Goal: Browse casually

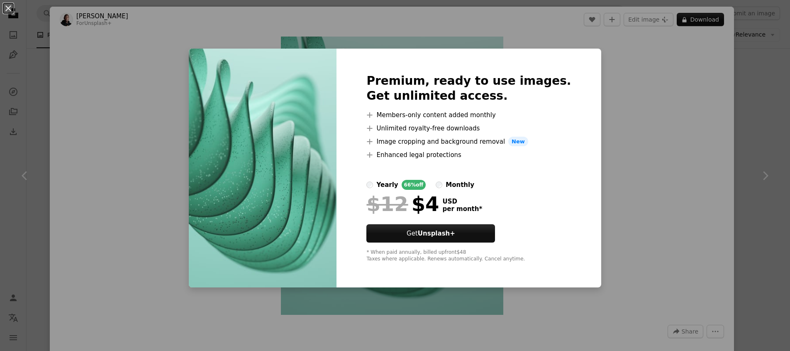
scroll to position [438, 0]
click at [604, 122] on div "An X shape Premium, ready to use images. Get unlimited access. A plus sign Memb…" at bounding box center [395, 175] width 790 height 351
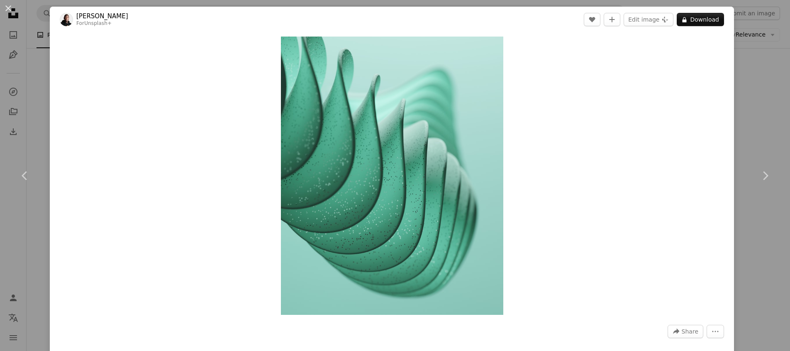
click at [764, 80] on div "An X shape Chevron left Chevron right [PERSON_NAME] For Unsplash+ A heart A plu…" at bounding box center [395, 175] width 790 height 351
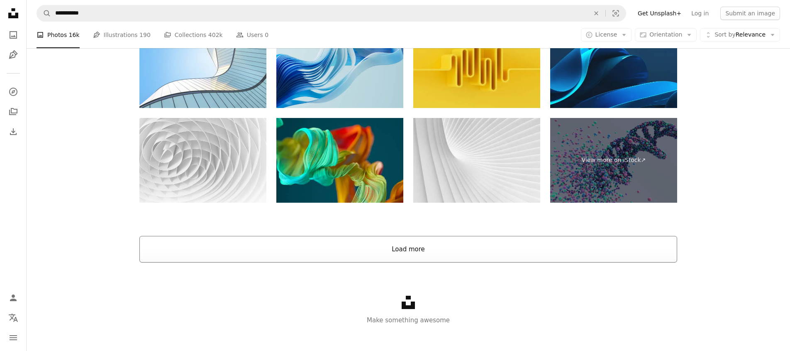
scroll to position [1387, 0]
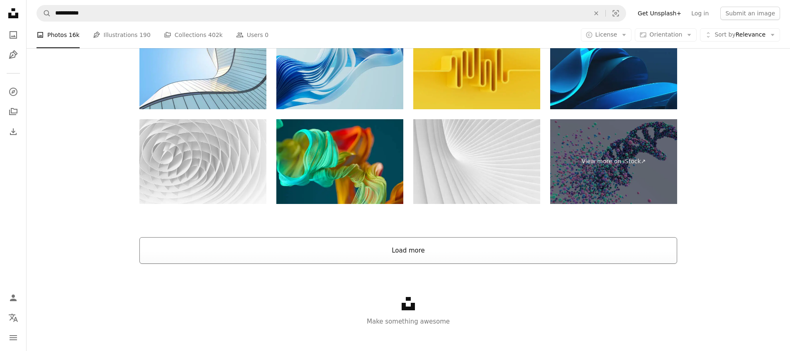
click at [424, 258] on button "Load more" at bounding box center [408, 250] width 538 height 27
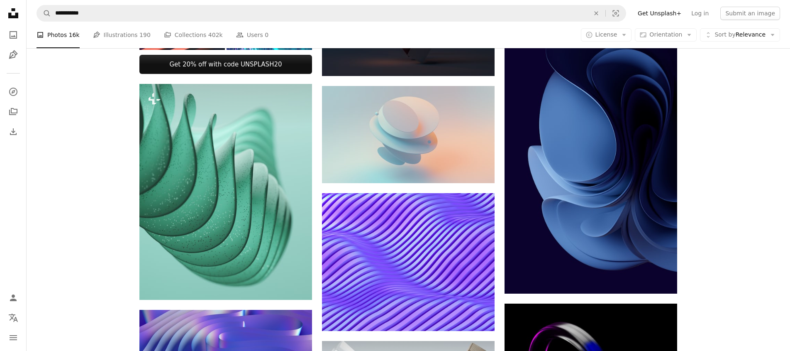
scroll to position [377, 0]
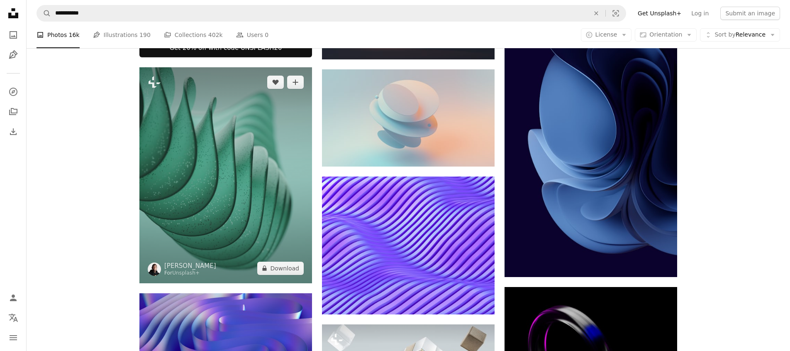
click at [158, 269] on img at bounding box center [154, 268] width 13 height 13
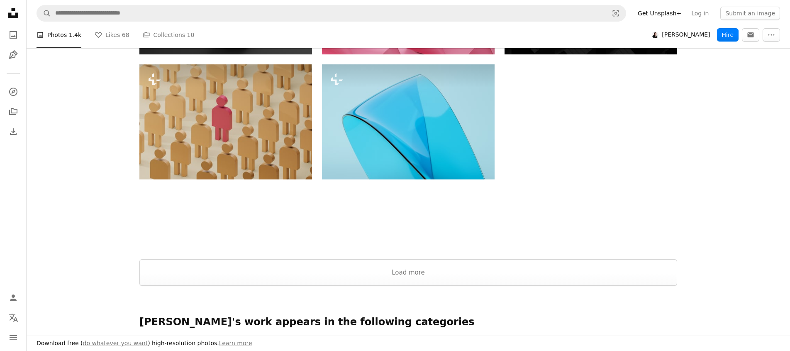
scroll to position [958, 0]
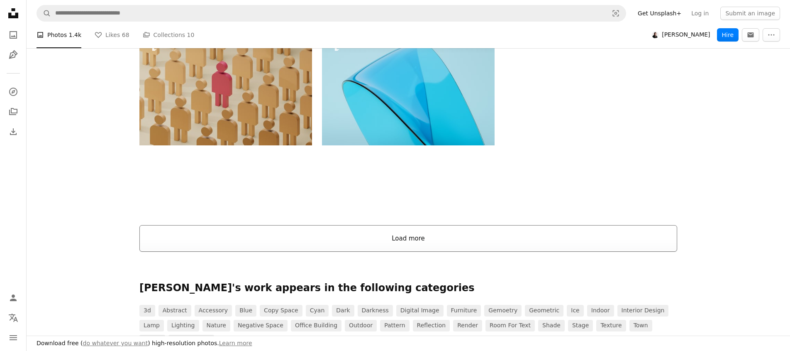
click at [369, 236] on button "Load more" at bounding box center [408, 238] width 538 height 27
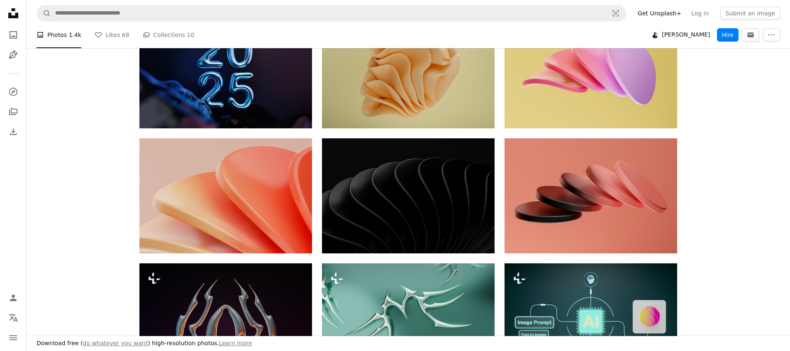
scroll to position [2094, 0]
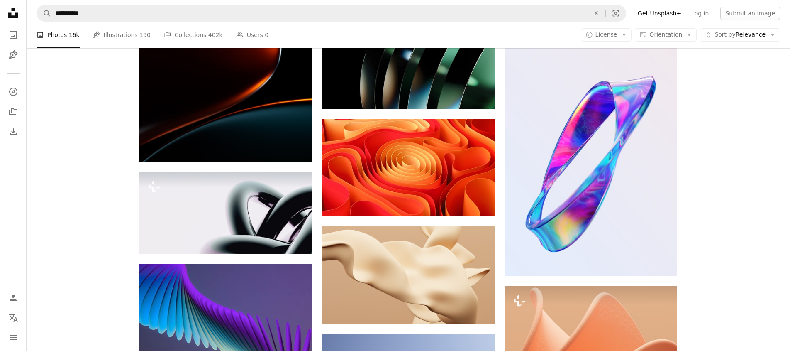
scroll to position [941, 0]
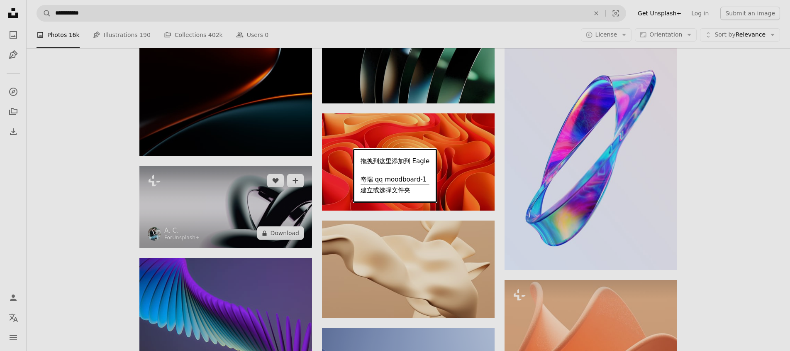
drag, startPoint x: 258, startPoint y: 210, endPoint x: 210, endPoint y: 271, distance: 77.7
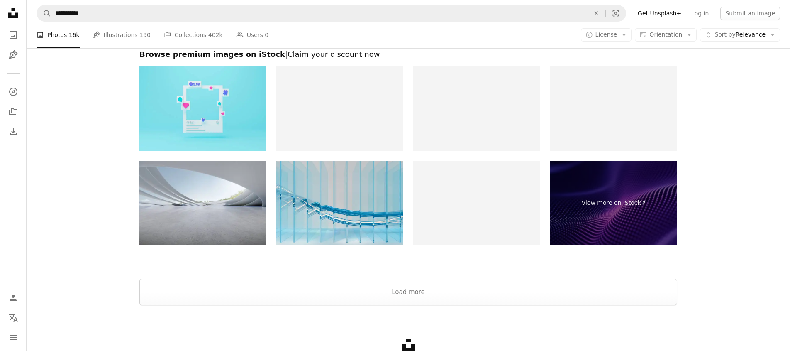
scroll to position [3634, 0]
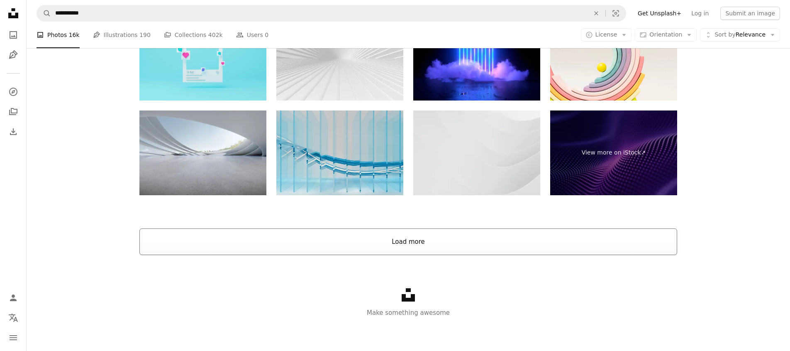
click at [409, 247] on button "Load more" at bounding box center [408, 241] width 538 height 27
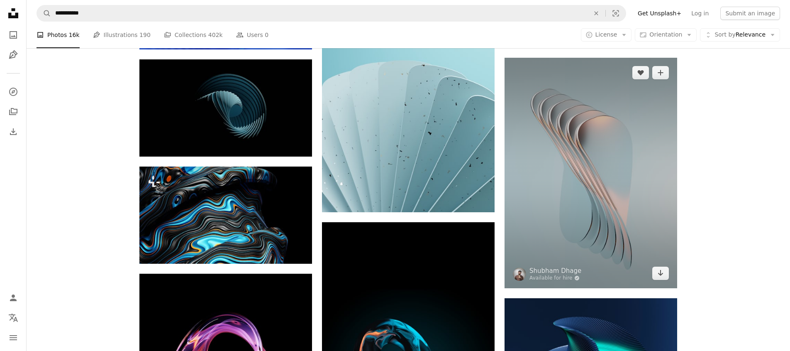
scroll to position [3998, 0]
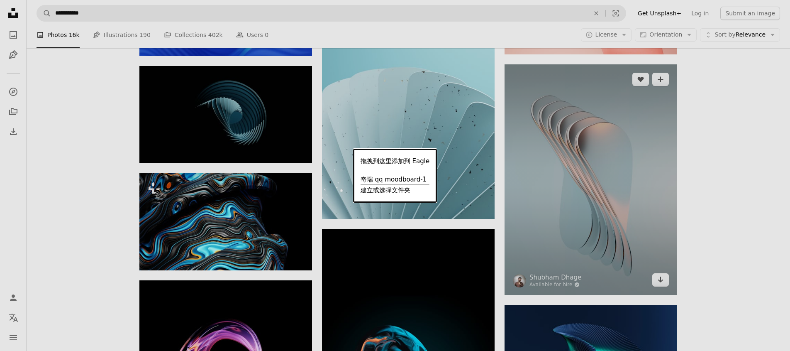
drag, startPoint x: 605, startPoint y: 149, endPoint x: 483, endPoint y: 217, distance: 140.2
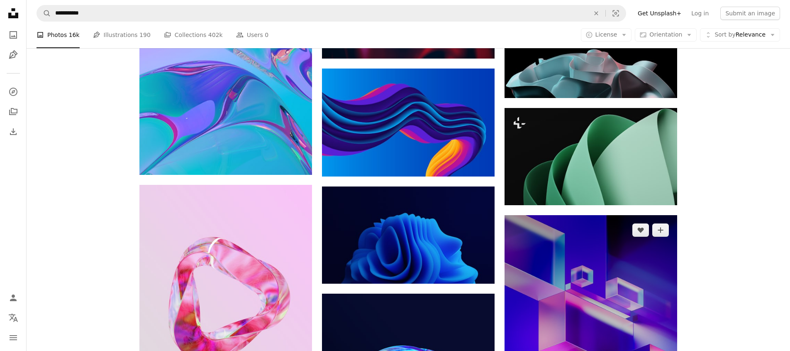
scroll to position [5255, 0]
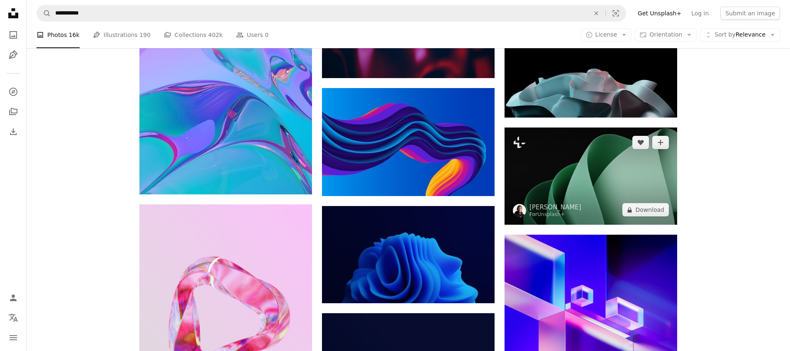
click at [602, 163] on img at bounding box center [591, 175] width 173 height 97
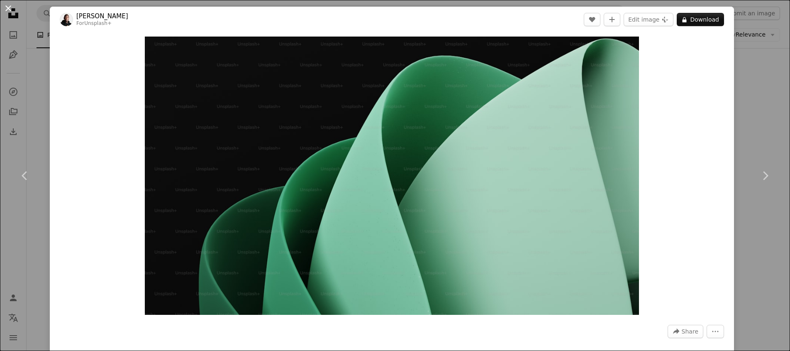
click at [8, 8] on button "An X shape" at bounding box center [8, 8] width 10 height 10
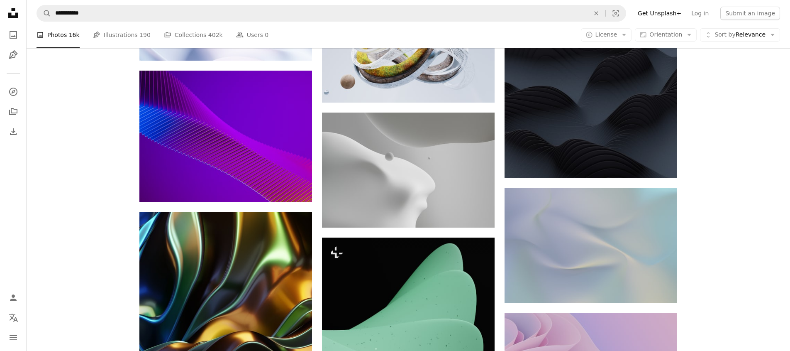
scroll to position [7339, 0]
